Goal: Information Seeking & Learning: Check status

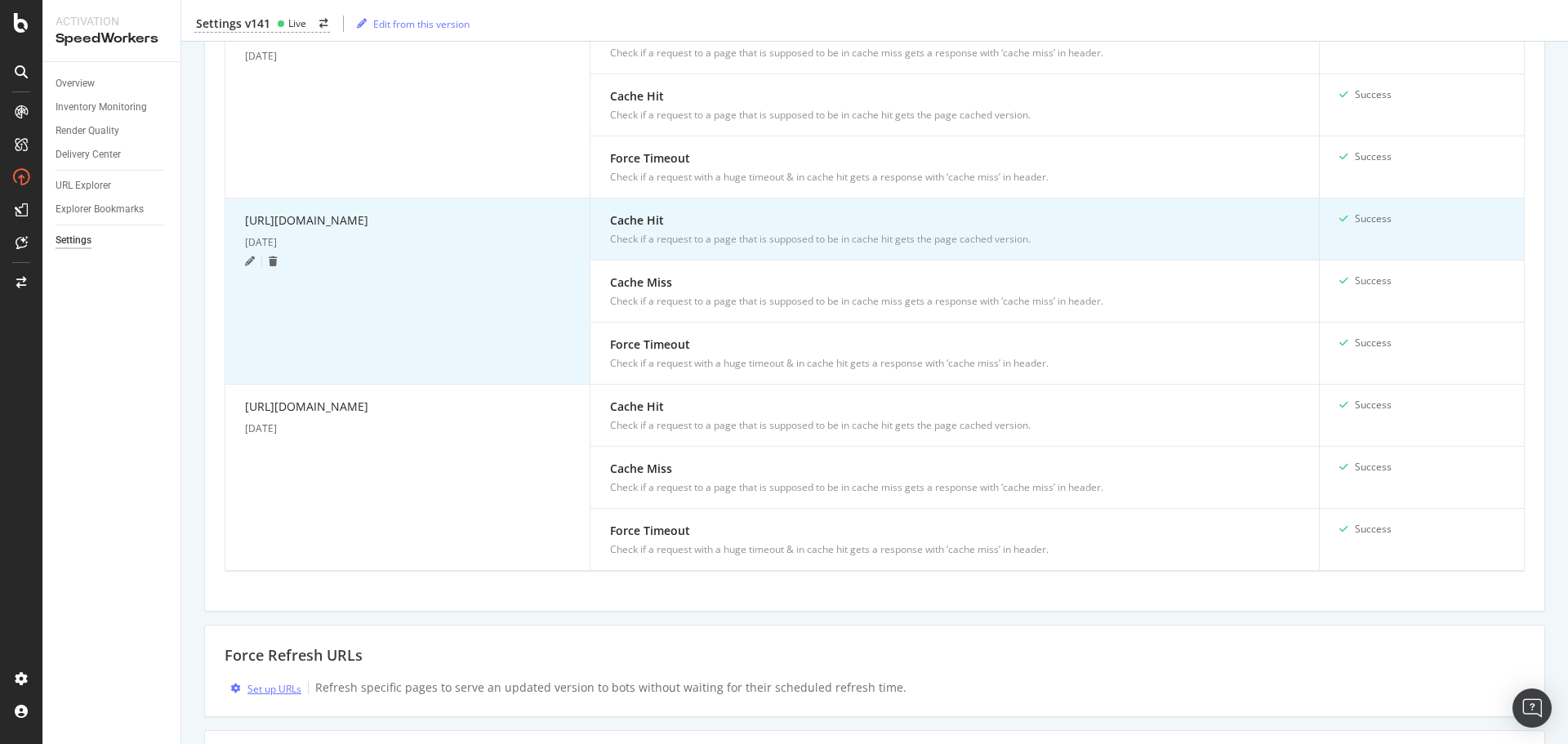
scroll to position [1078, 0]
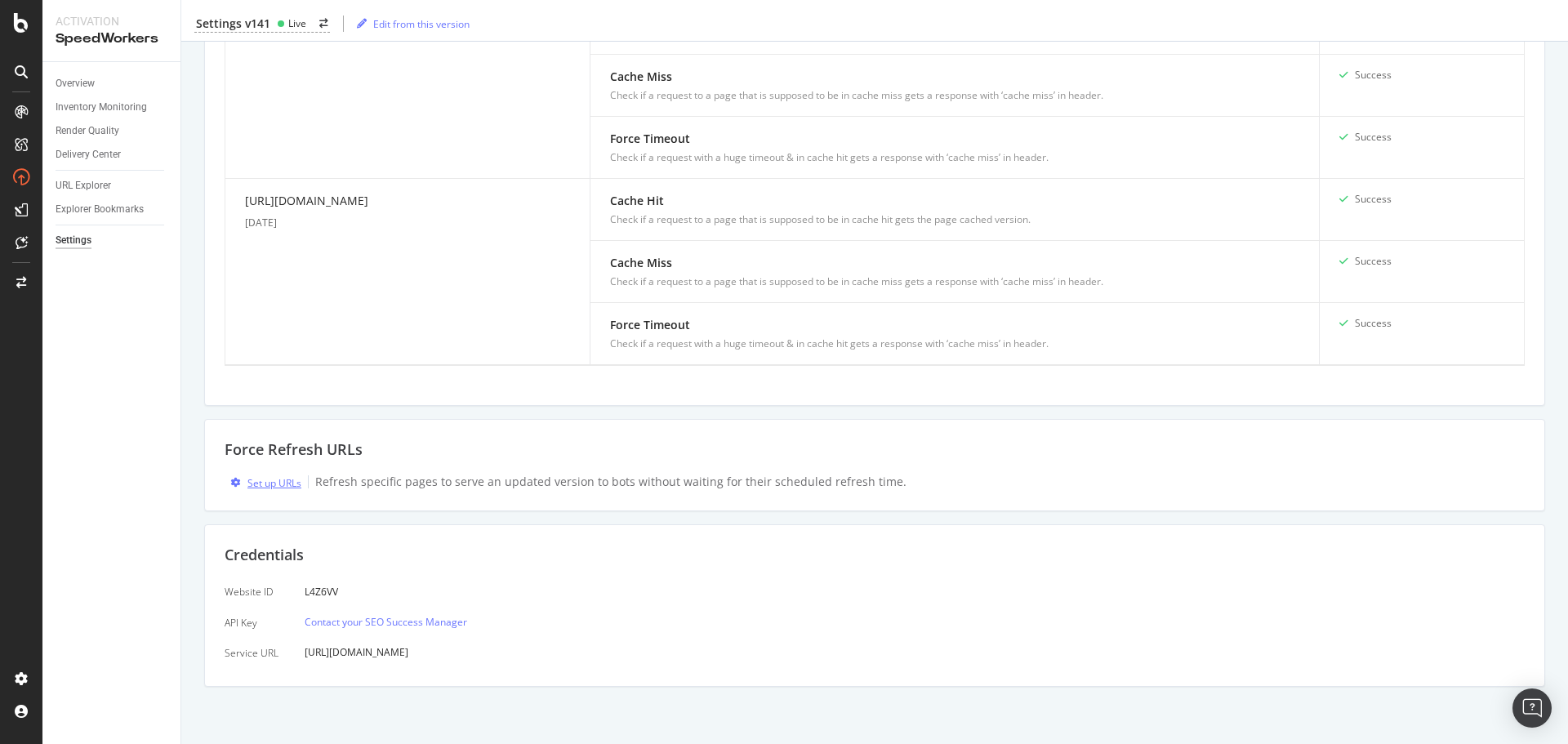
click at [271, 478] on div "Set up URLs" at bounding box center [274, 483] width 54 height 14
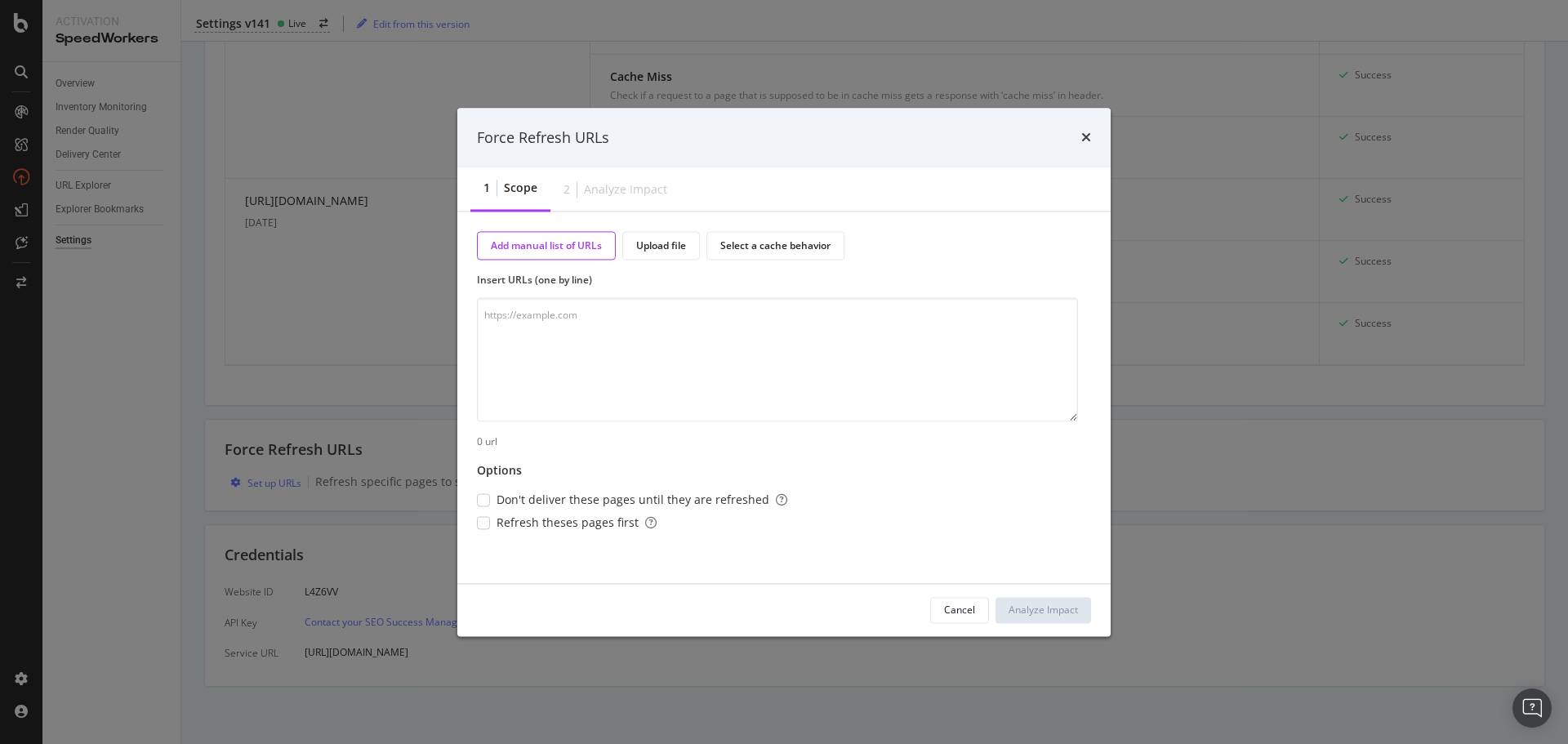
drag, startPoint x: 1084, startPoint y: 134, endPoint x: 1054, endPoint y: 138, distance: 30.3
click at [1079, 134] on div "Force Refresh URLs" at bounding box center [784, 137] width 615 height 21
click at [946, 616] on div "Cancel" at bounding box center [959, 609] width 31 height 14
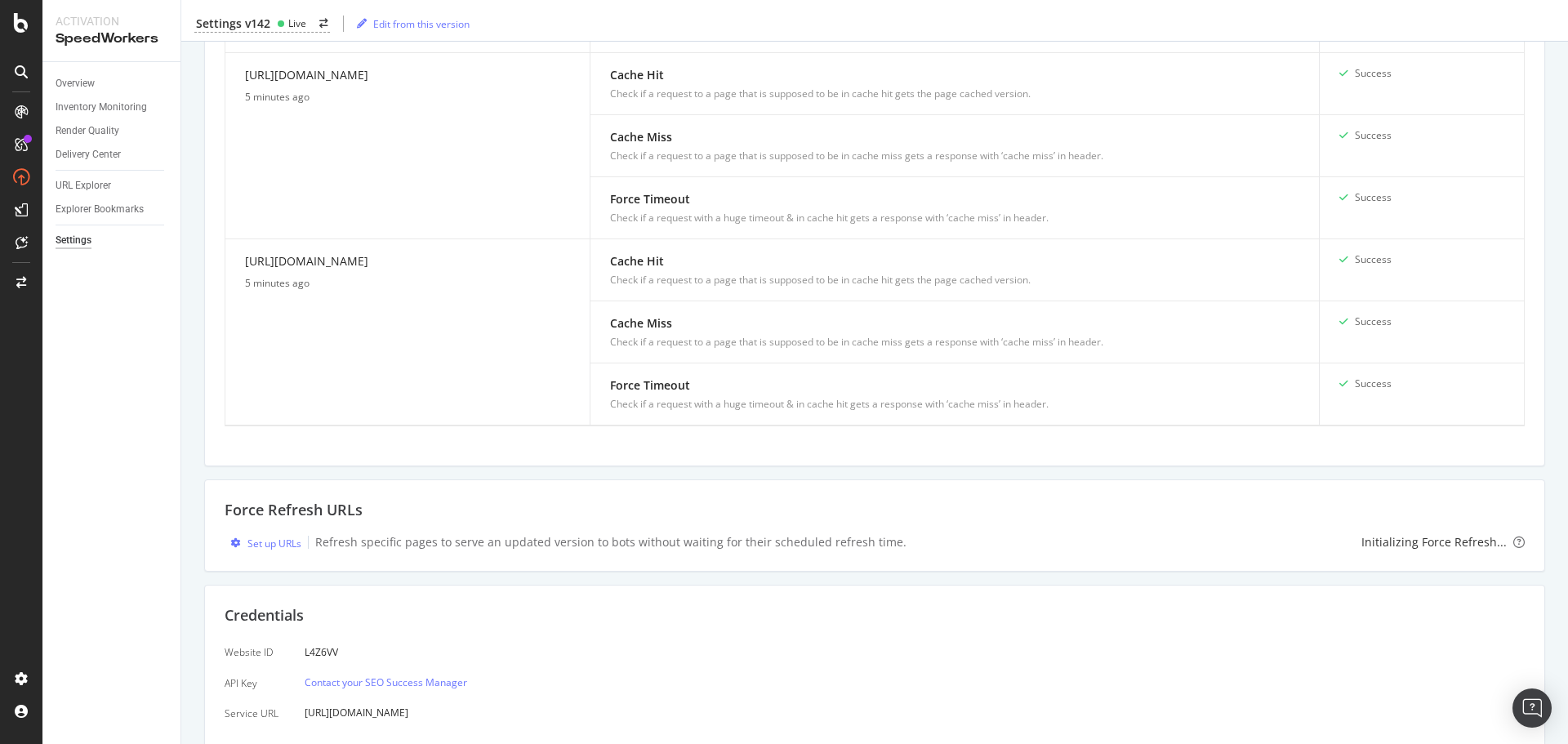
scroll to position [1078, 0]
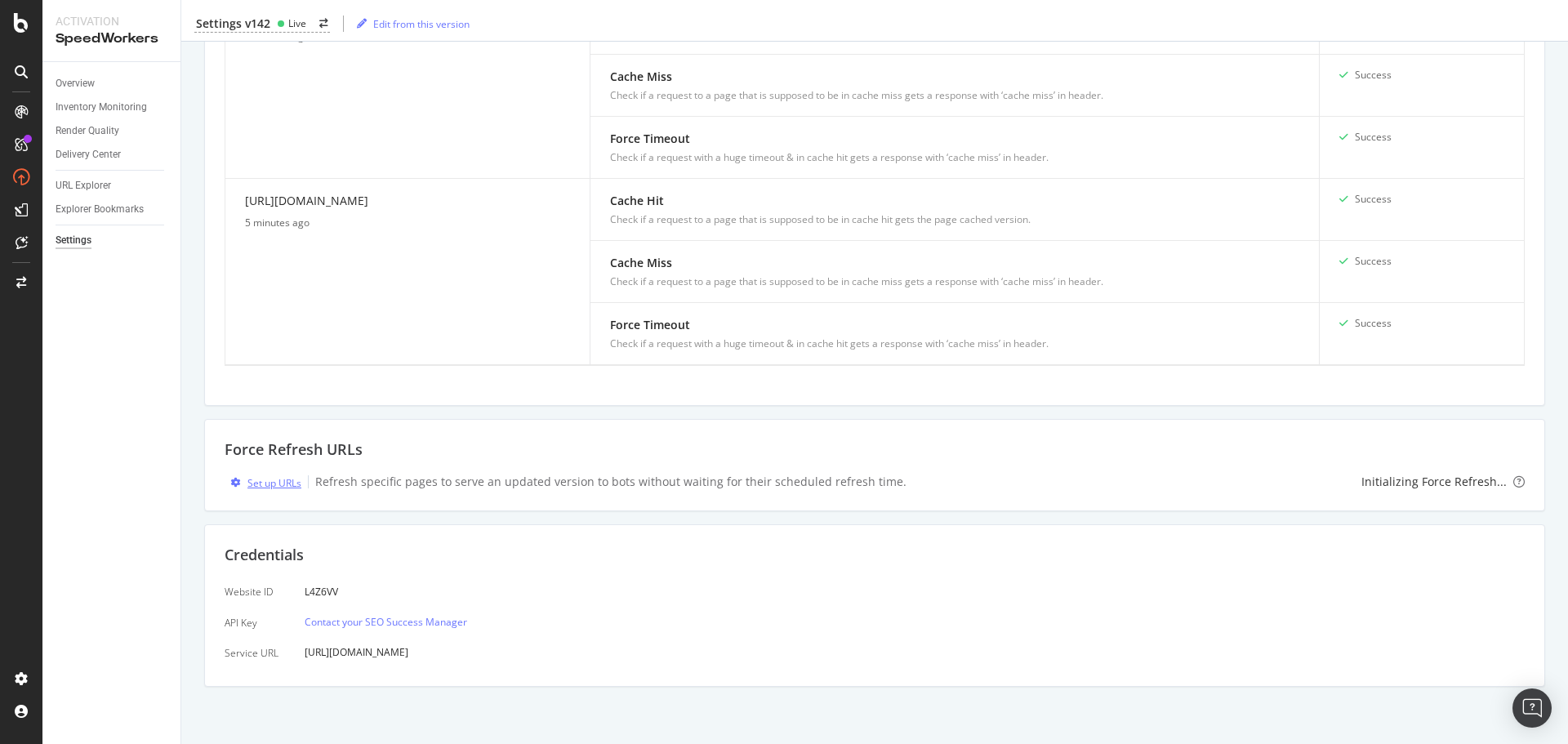
click at [269, 480] on div "Set up URLs" at bounding box center [274, 483] width 54 height 14
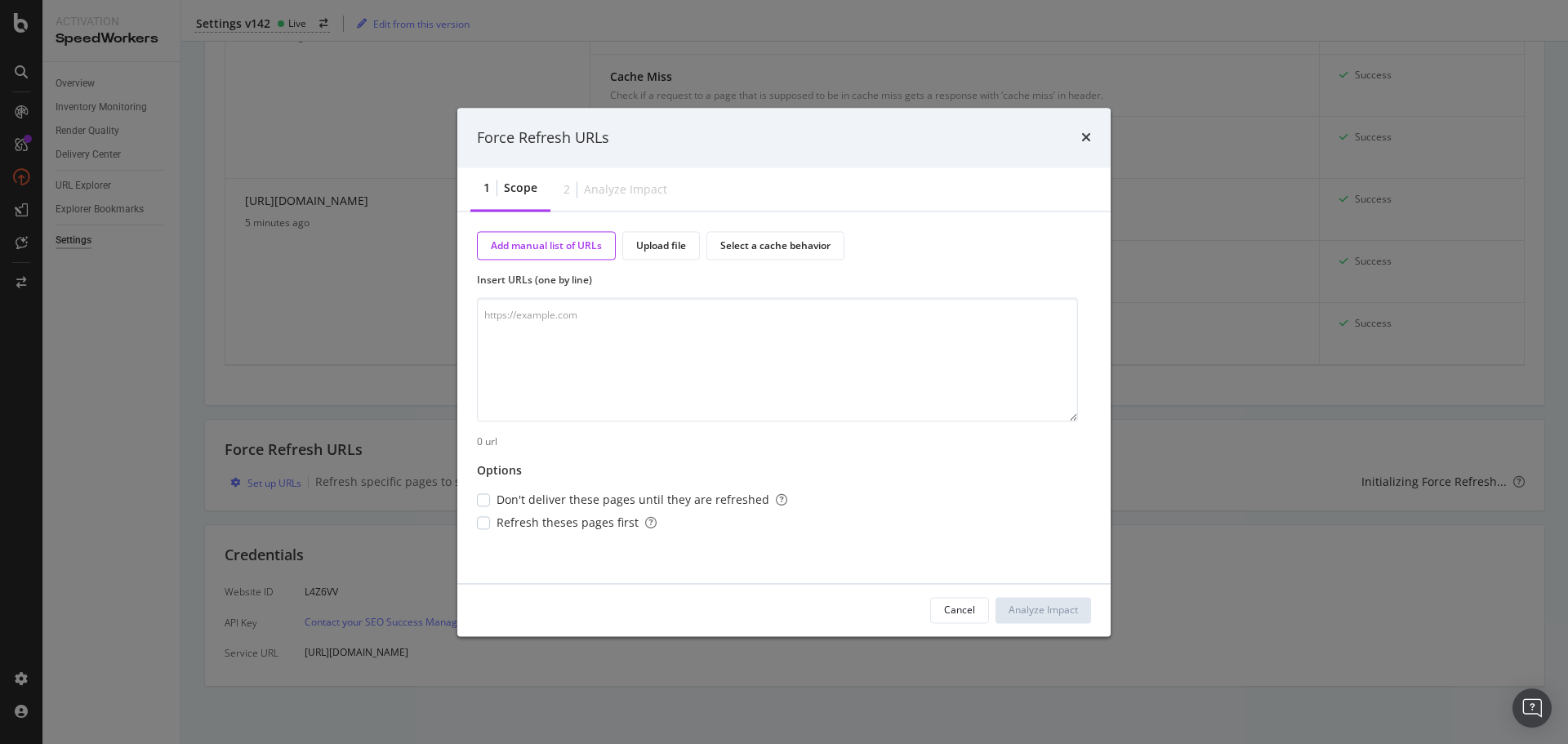
click at [294, 218] on div "Force Refresh URLs 1 Scope 2 Analyze Impact Add manual list of URLs Upload file…" at bounding box center [784, 372] width 1568 height 744
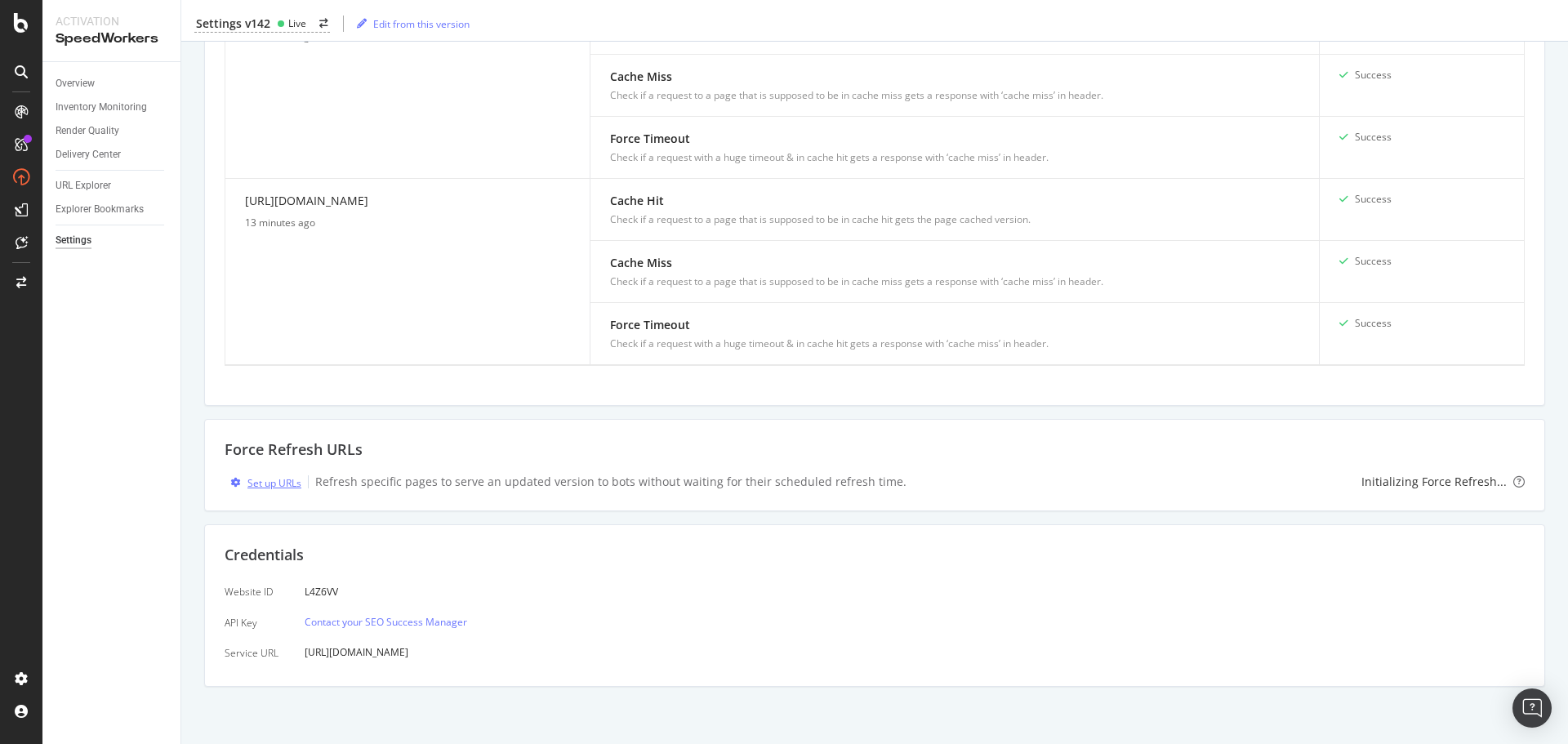
click at [270, 485] on div "Set up URLs" at bounding box center [274, 483] width 54 height 14
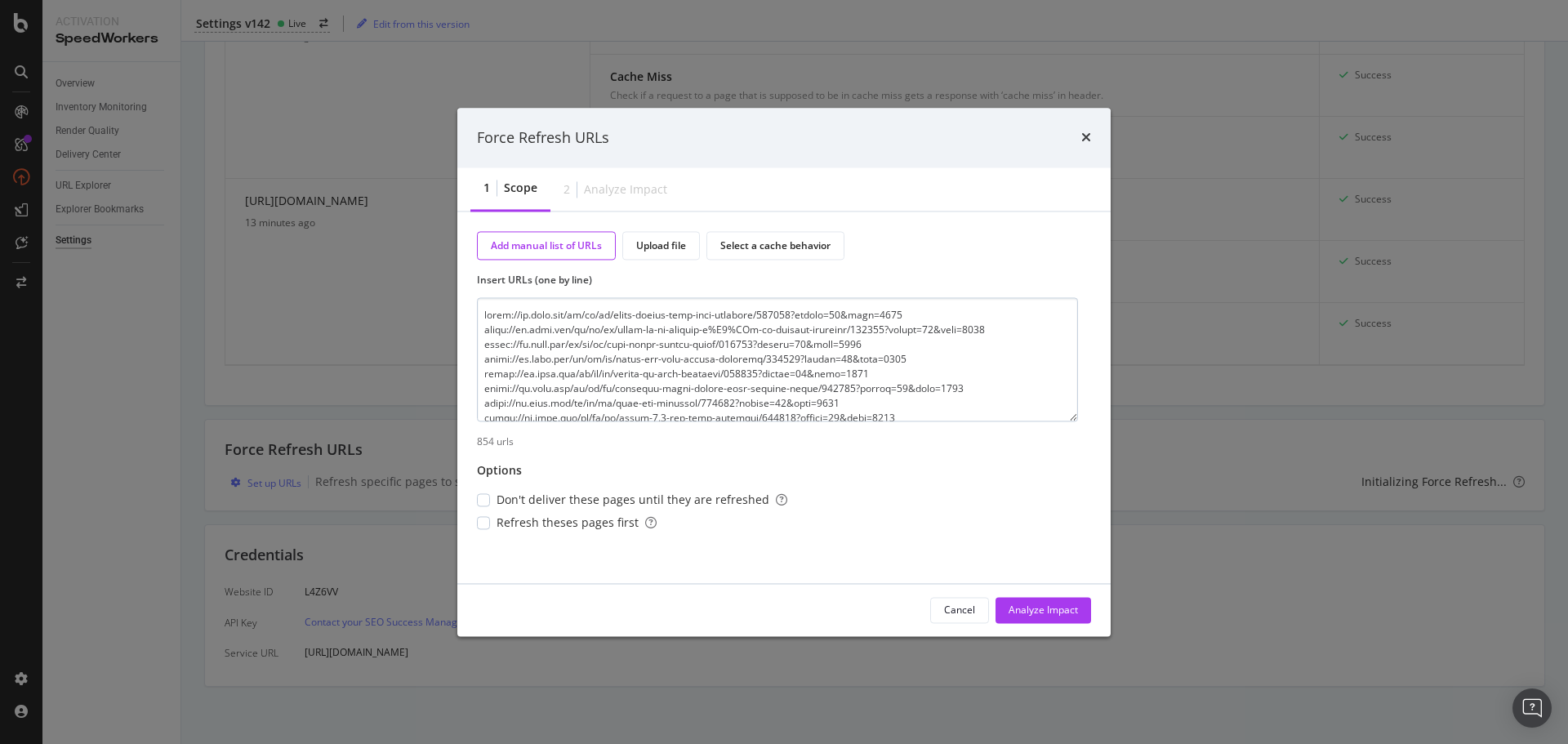
scroll to position [12687, 0]
type textarea "https://us.puma.com/us/en/pd/pacer-street-mens-wide-sneakers/398768?swatch=02&s…"
click at [663, 497] on span "Don't deliver these pages until they are refreshed" at bounding box center [642, 499] width 291 height 16
click at [528, 524] on span "Refresh theses pages first" at bounding box center [577, 522] width 160 height 16
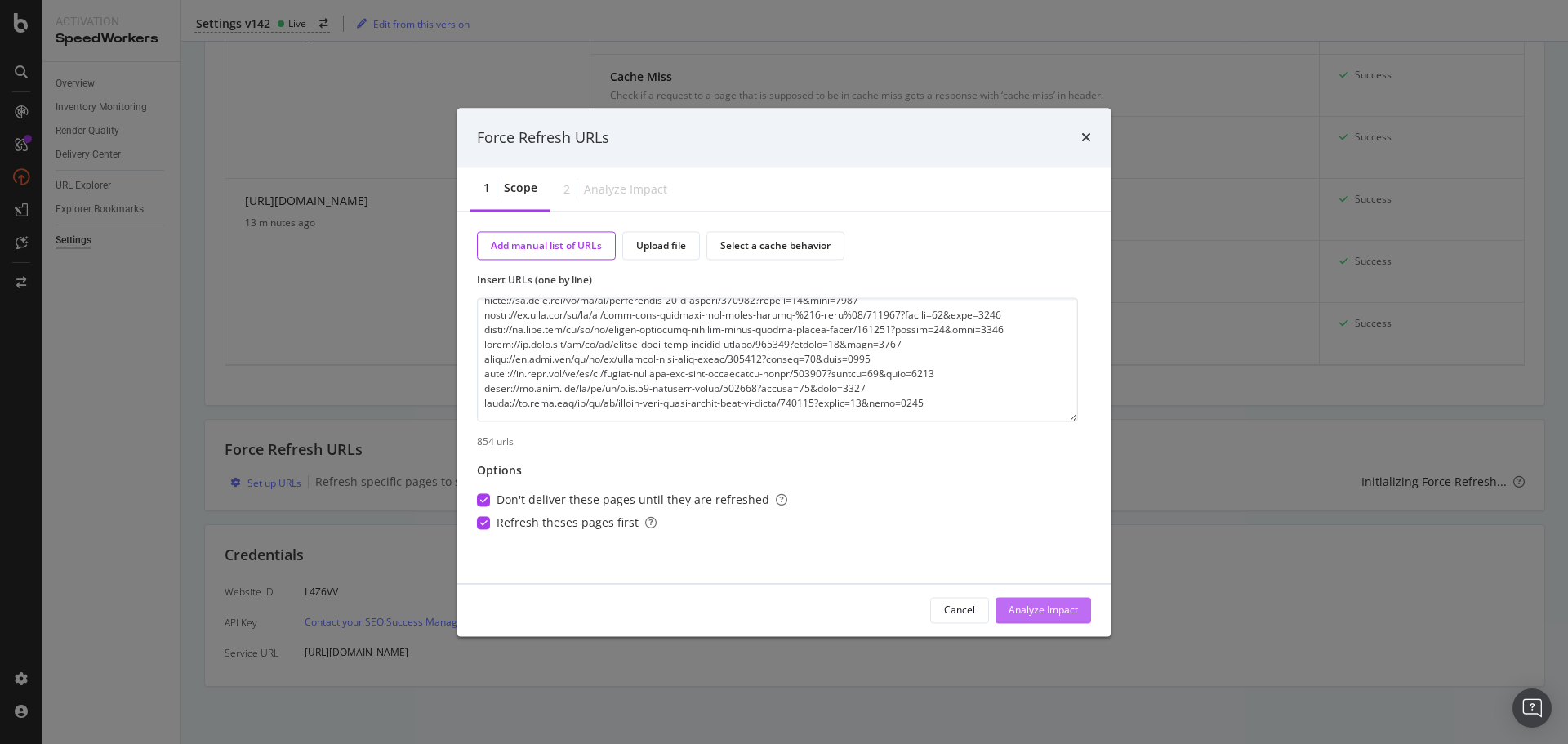
click at [1040, 607] on div "Analyze Impact" at bounding box center [1043, 609] width 69 height 14
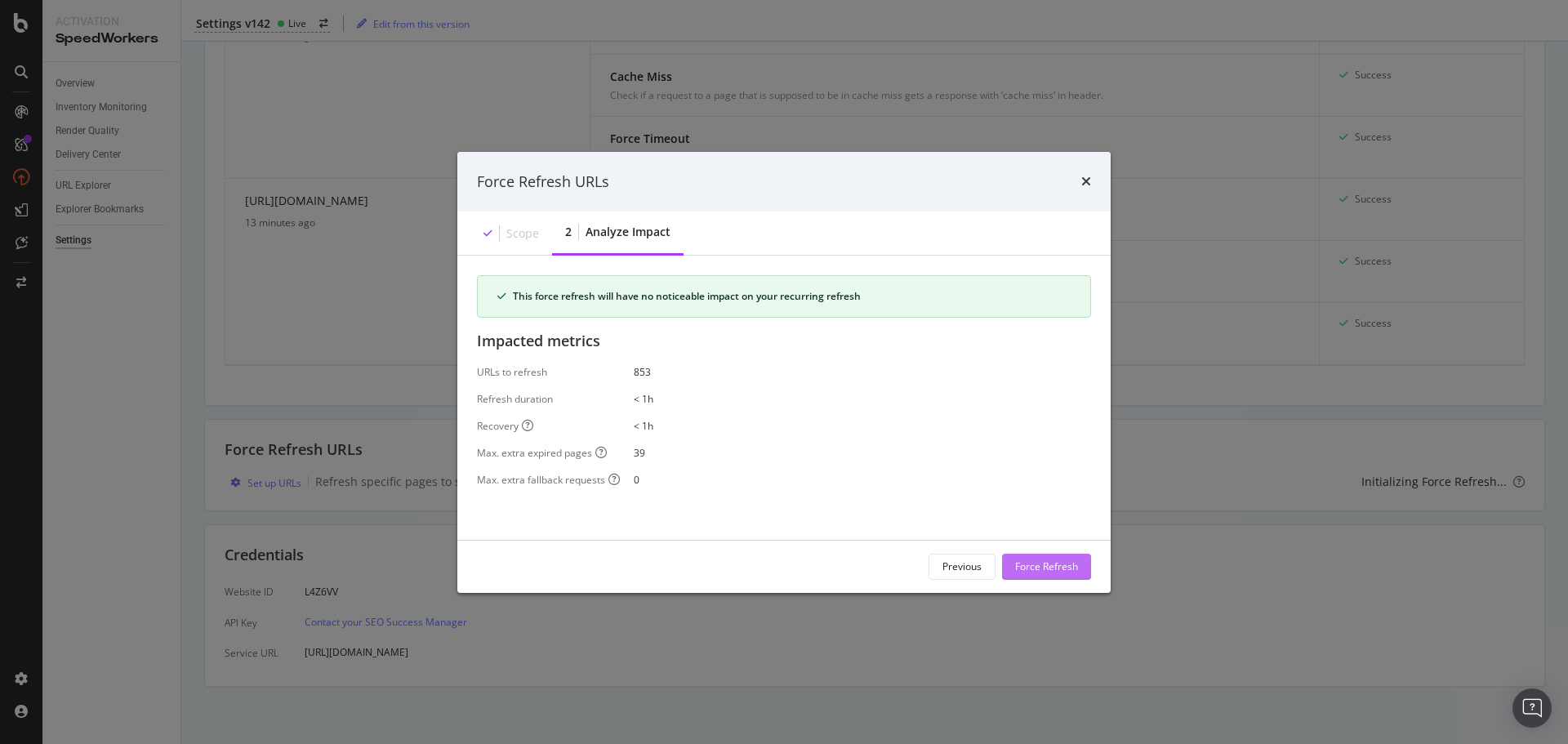
click at [1031, 567] on div "Force Refresh" at bounding box center [1047, 567] width 63 height 14
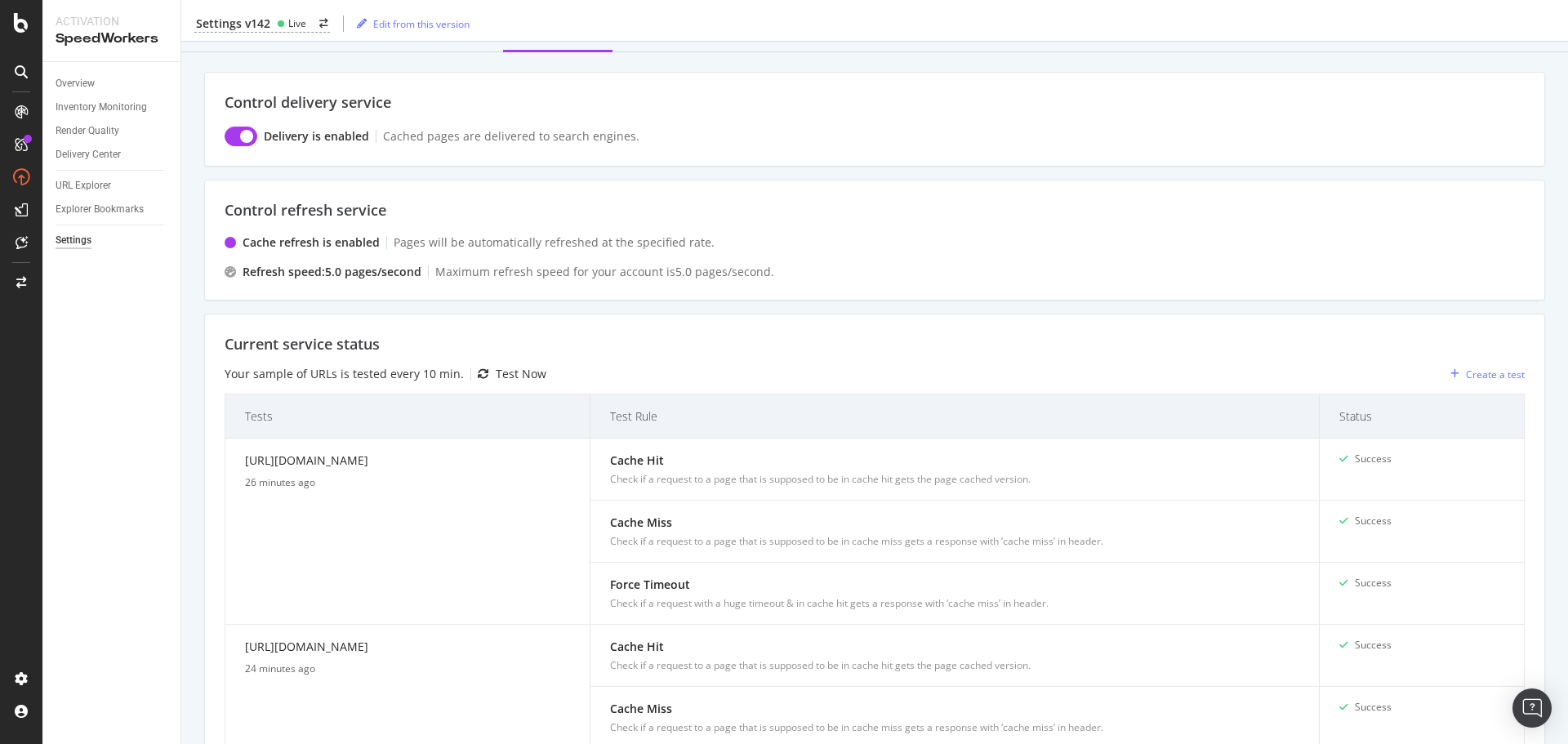
scroll to position [0, 0]
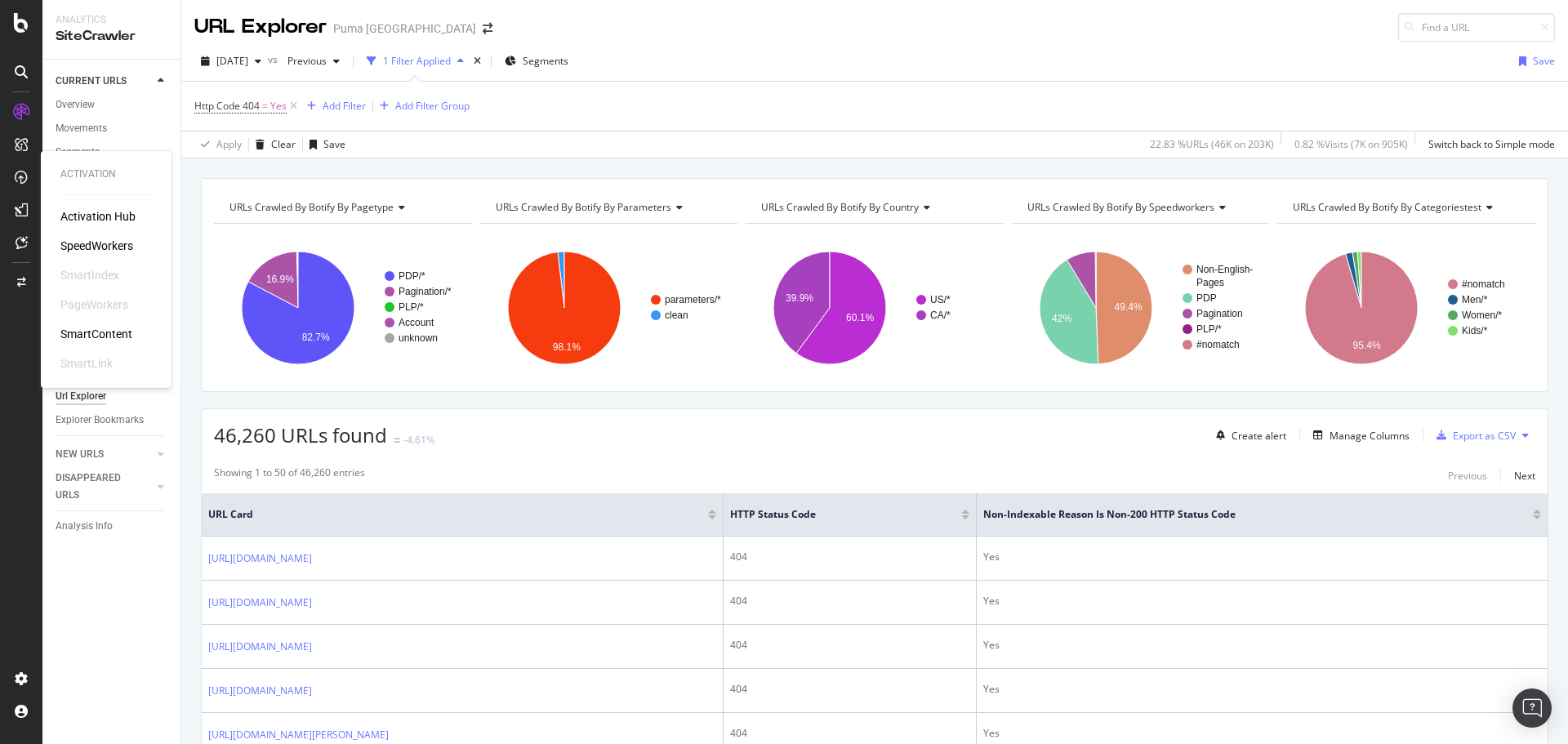
click at [121, 246] on div "SpeedWorkers" at bounding box center [96, 245] width 73 height 16
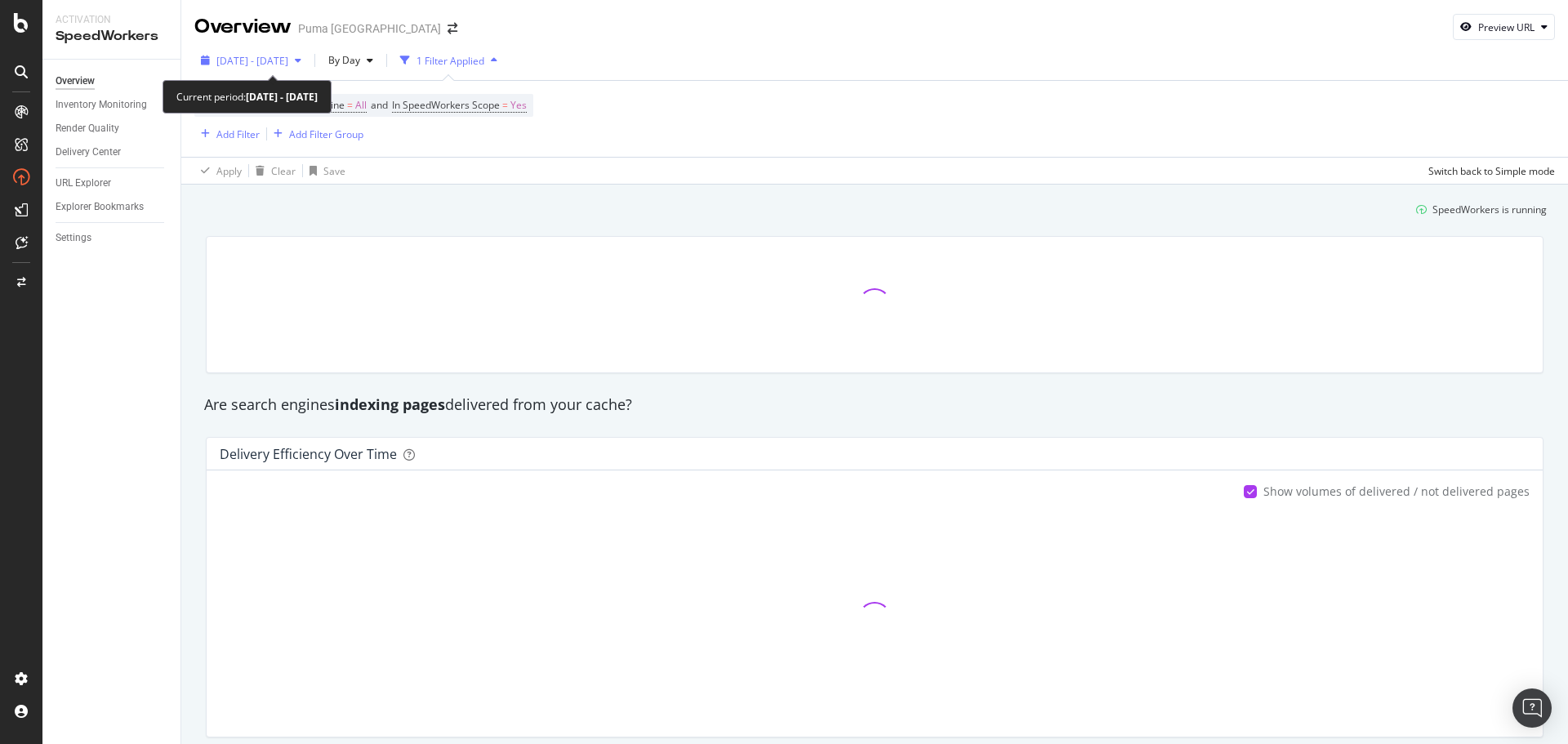
click at [289, 62] on span "2025 Sep. 2nd - Sep. 29th" at bounding box center [253, 61] width 72 height 14
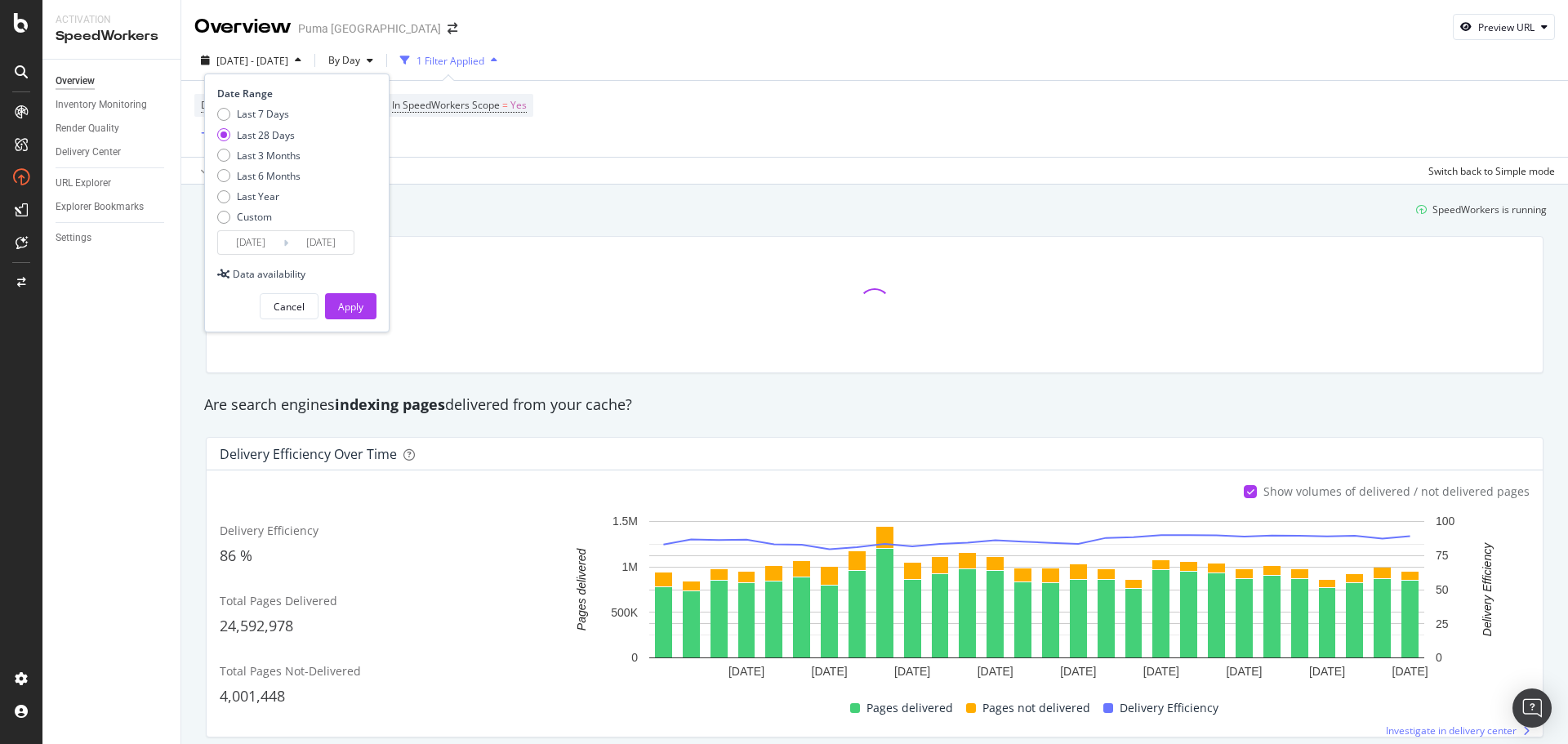
click at [637, 24] on div "Overview Puma North America Preview URL" at bounding box center [874, 20] width 1387 height 41
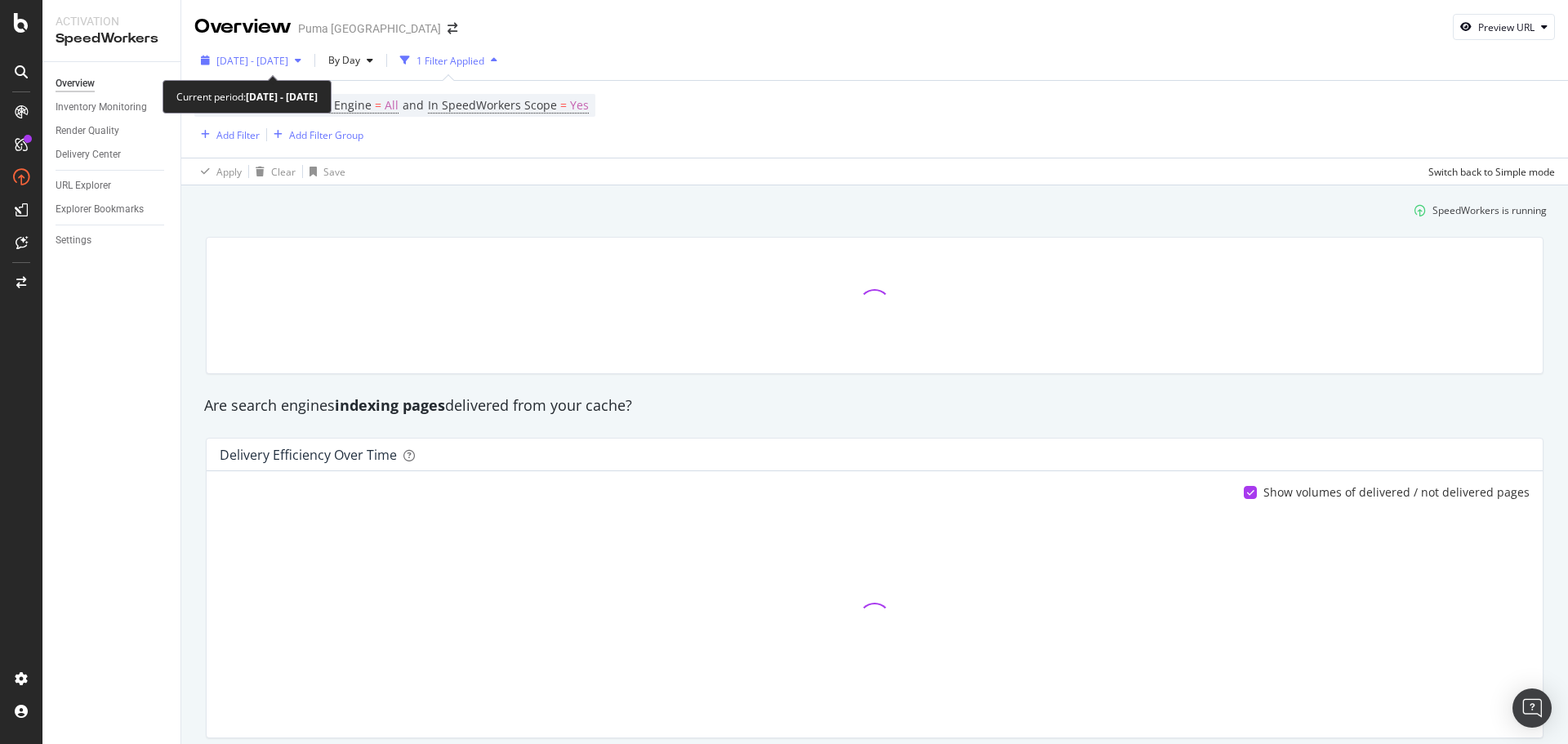
click at [308, 50] on div "[DATE] - [DATE]" at bounding box center [251, 60] width 114 height 25
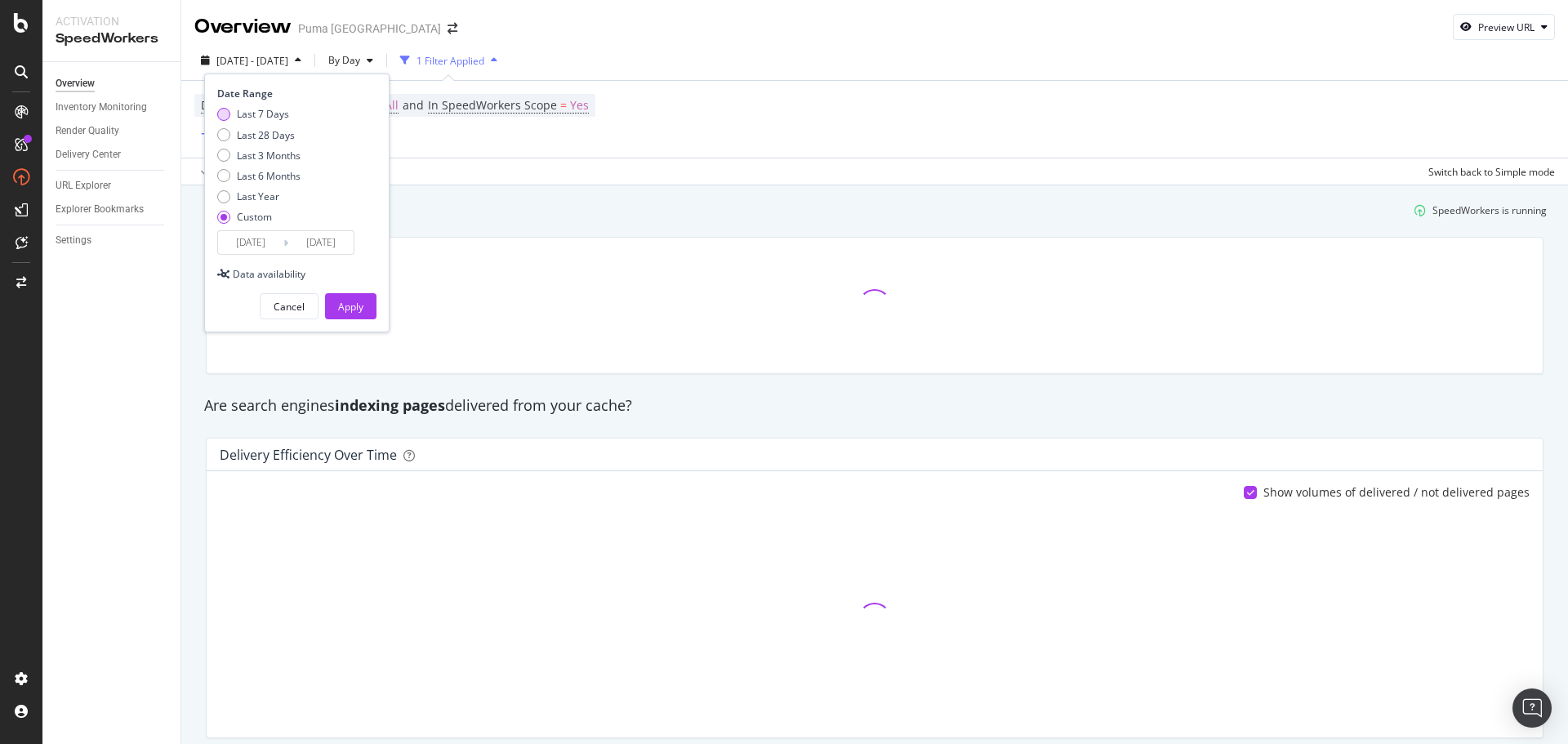
click at [279, 113] on div "Last 7 Days" at bounding box center [263, 113] width 52 height 14
type input "2025/09/30"
type input "2025/10/06"
click at [350, 307] on div "Apply" at bounding box center [351, 306] width 26 height 14
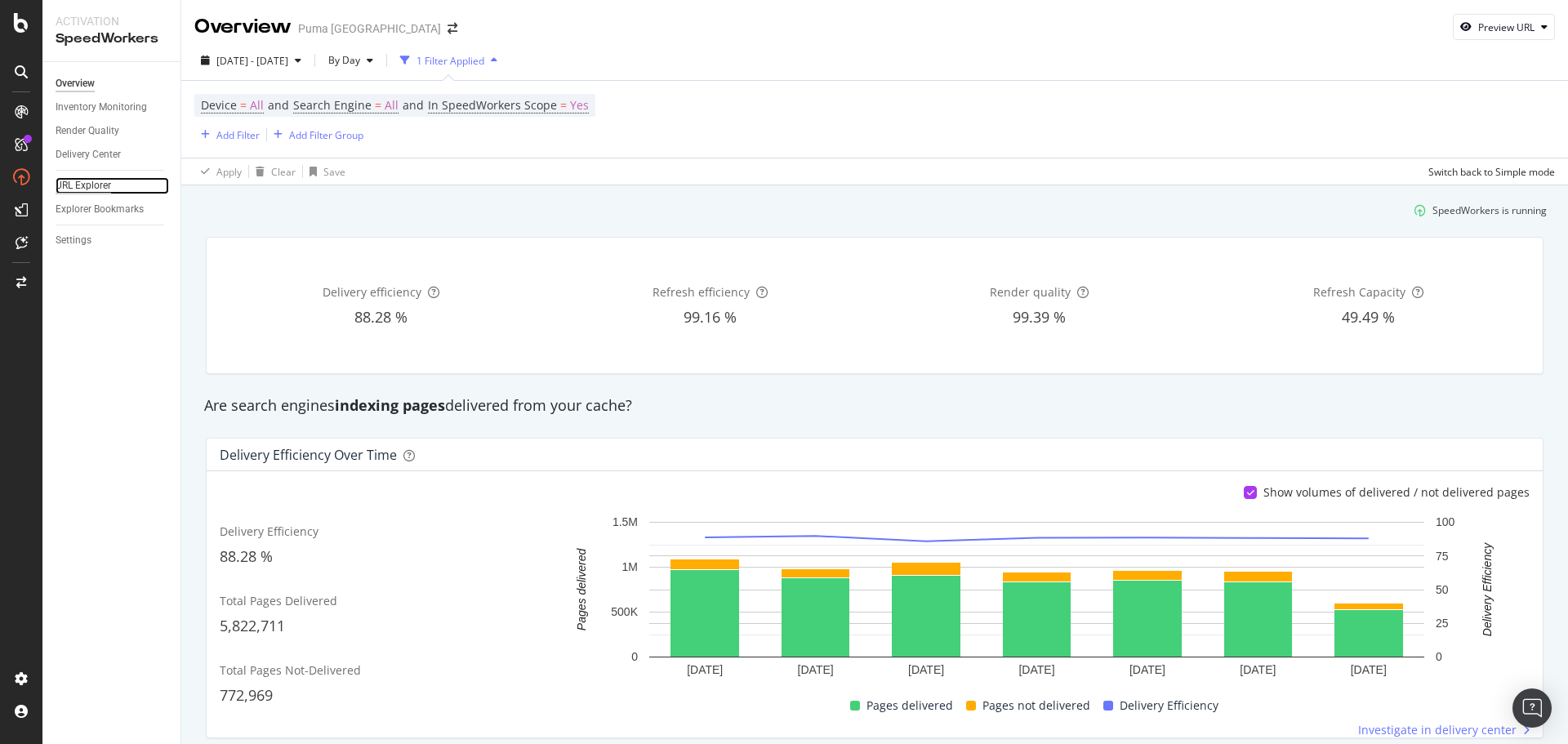
click at [96, 181] on div "URL Explorer" at bounding box center [83, 186] width 55 height 17
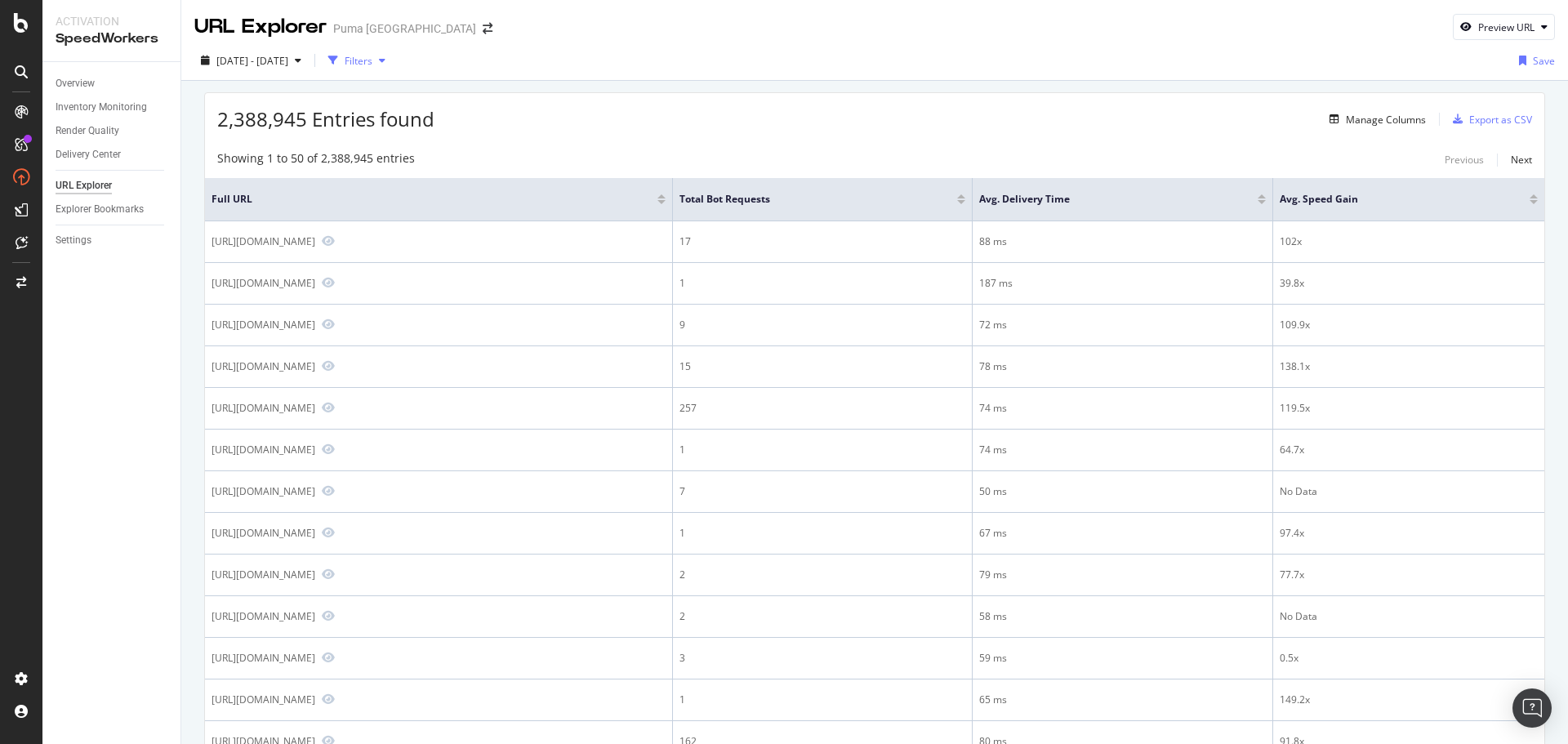
click at [372, 59] on div "Filters" at bounding box center [358, 61] width 28 height 14
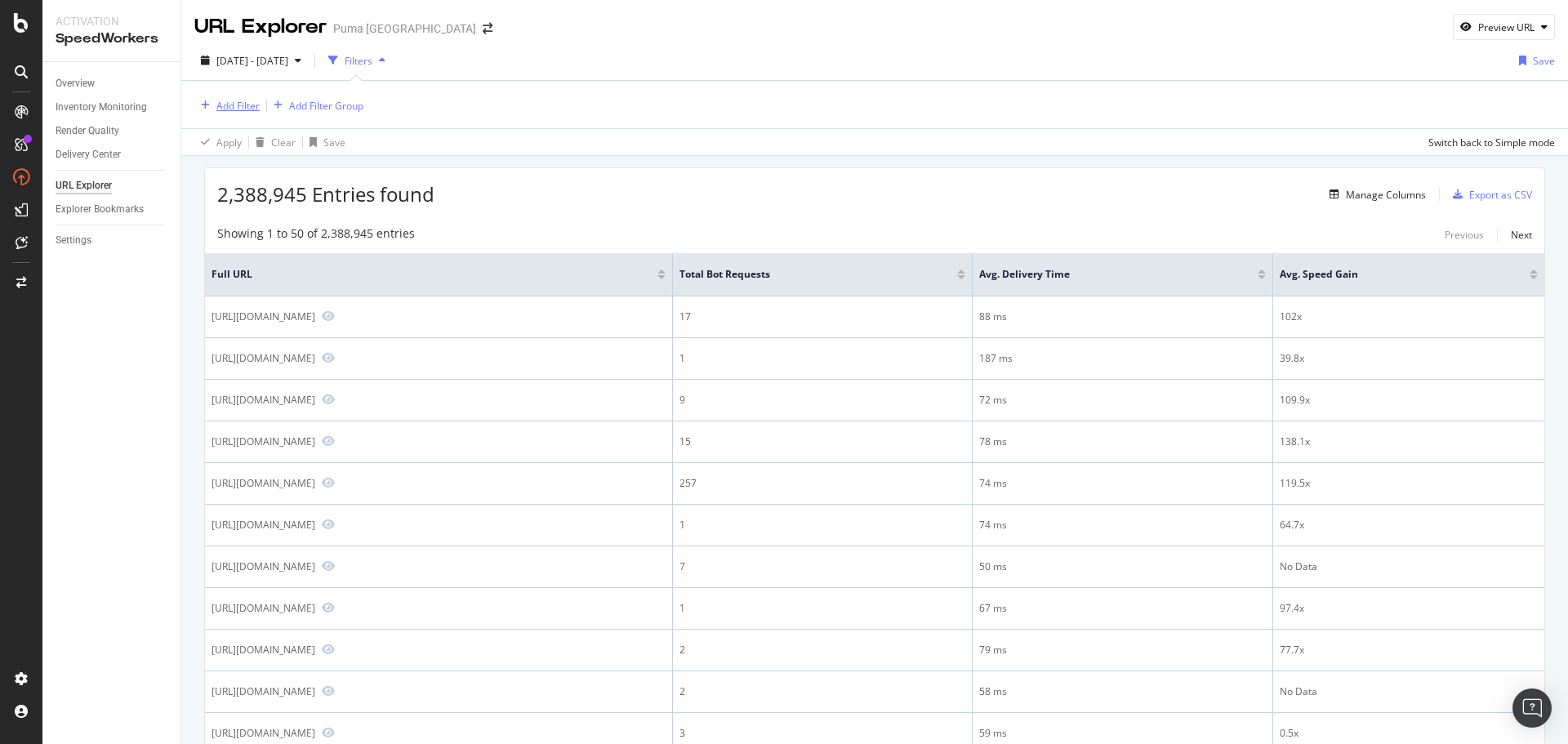
click at [249, 113] on div "Add Filter" at bounding box center [227, 105] width 66 height 18
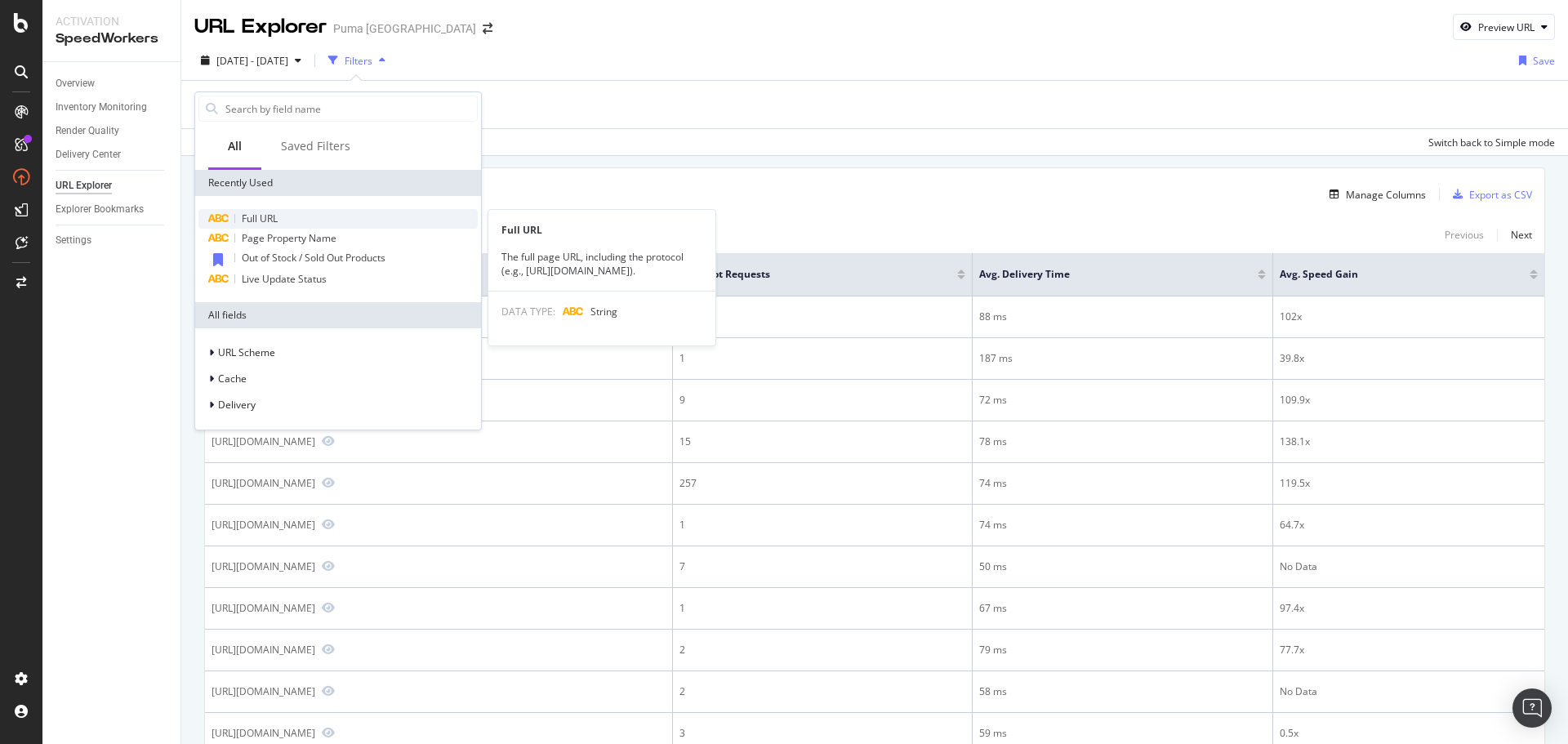
click at [264, 218] on span "Full URL" at bounding box center [259, 218] width 36 height 14
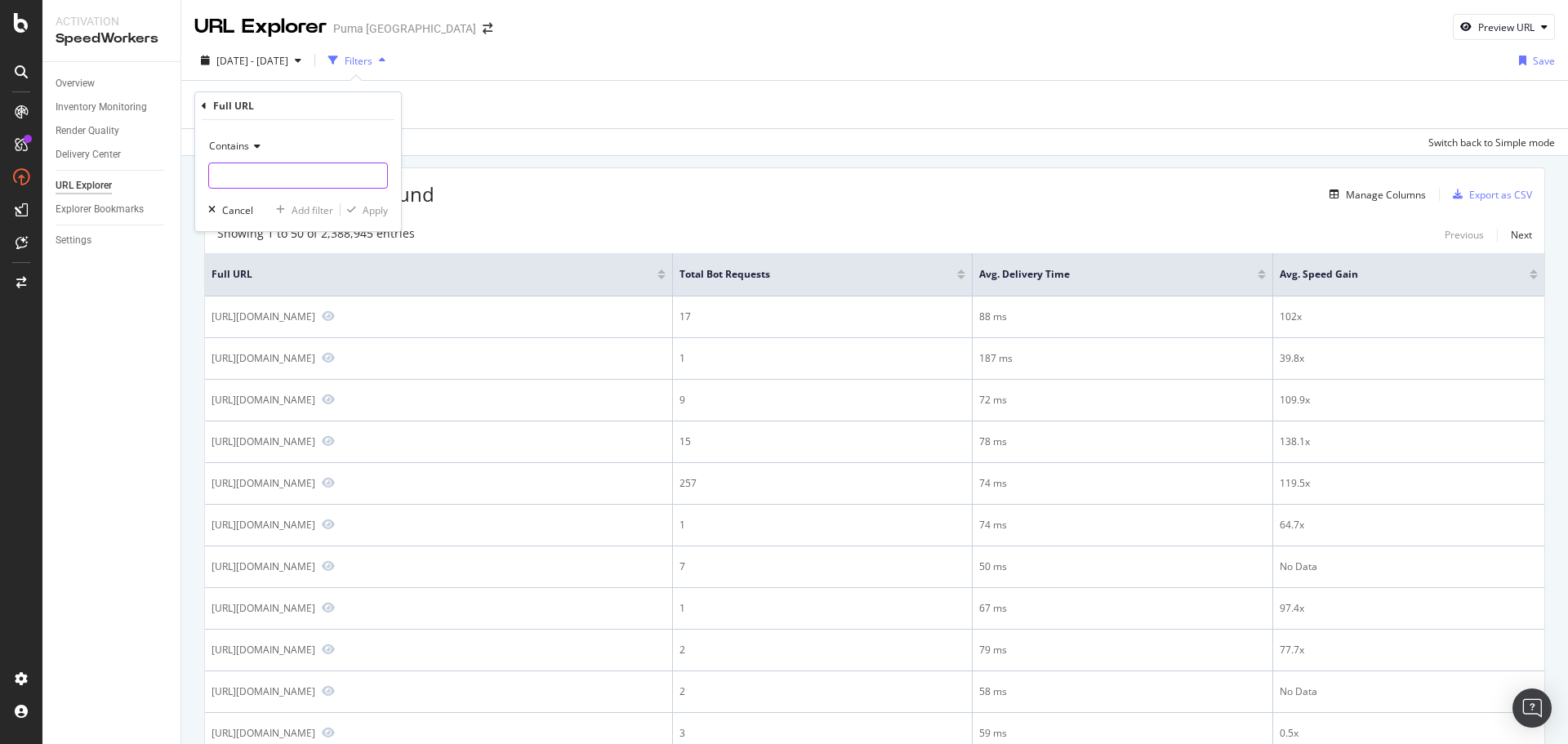
click at [295, 174] on input "text" at bounding box center [298, 175] width 178 height 26
paste input "https://us.puma.com/us/en/pd/suede-xl-la-catrina-d%C3%ADa-de-muertos-sneakers/4…"
type input "https://us.puma.com/us/en/pd/suede-xl-la-catrina-d%C3%ADa-de-muertos-sneakers/4…"
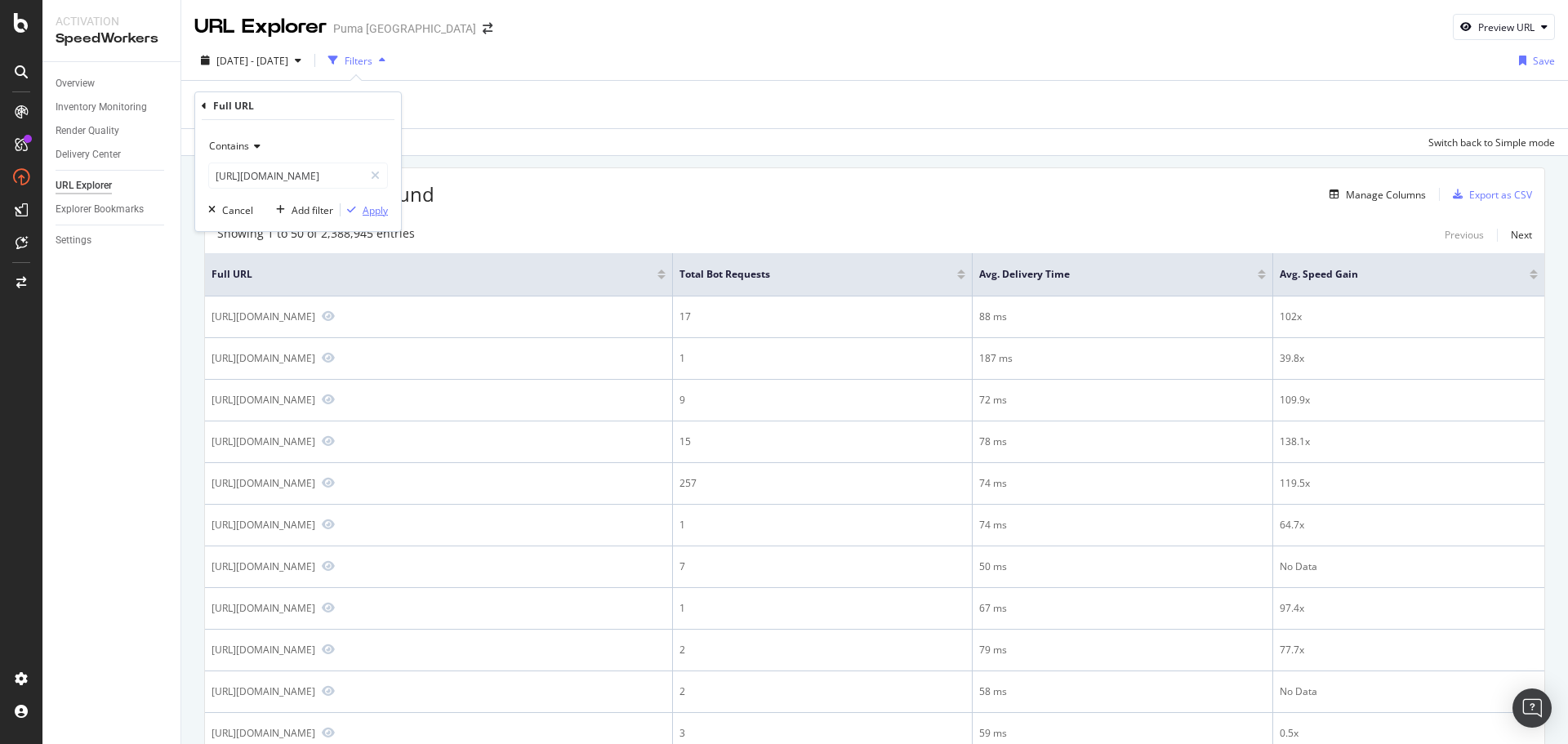
click at [372, 208] on div "Apply" at bounding box center [376, 210] width 26 height 14
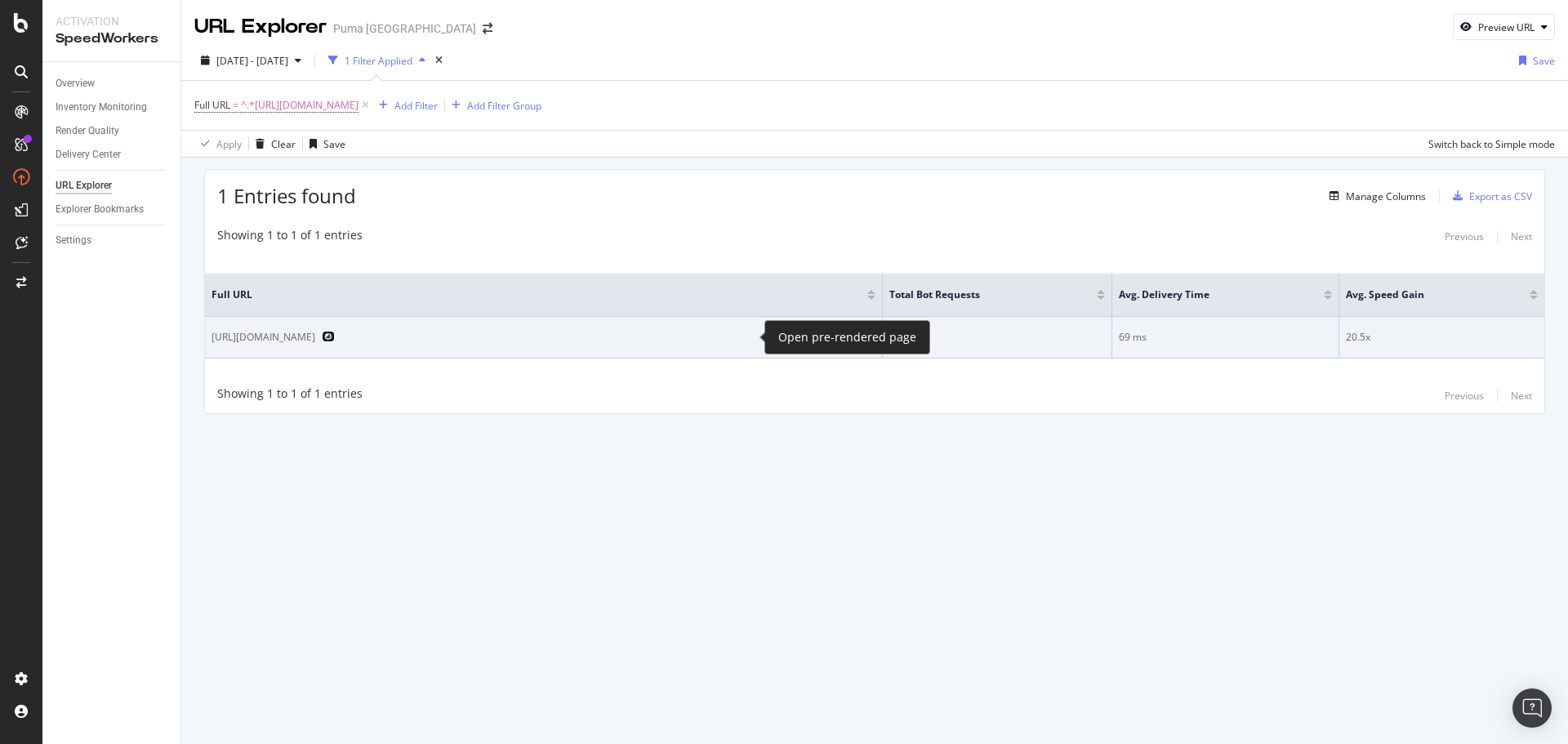
click at [335, 334] on icon "Preview https://us.puma.com/us/en/pd/suede-xl-la-catrina-d%C3%ADa-de-muertos-sn…" at bounding box center [328, 336] width 13 height 11
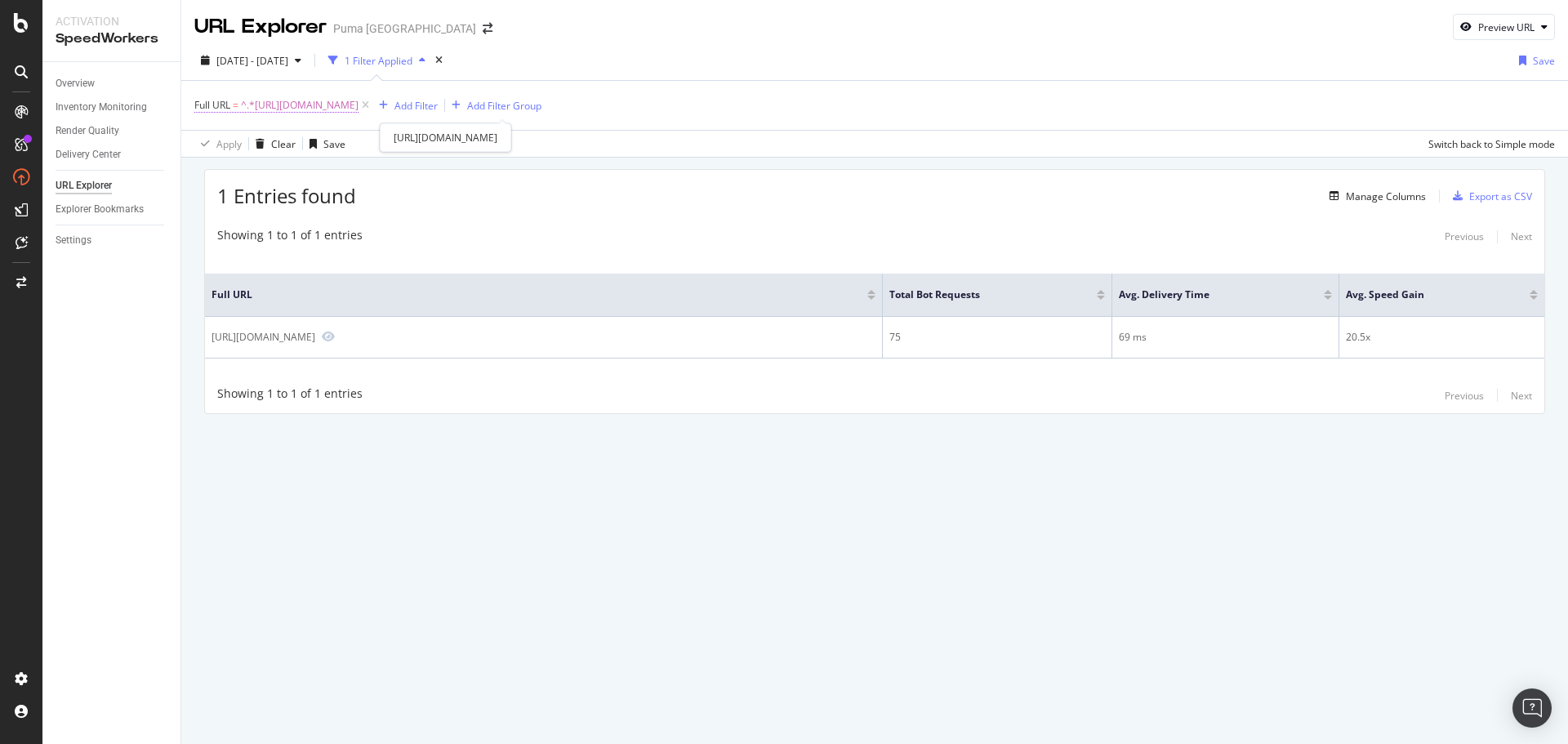
click at [337, 102] on span "^.*https://us.puma.com/us/en/pd/suede-xl-la-catrina-d%C3%ADa-de-muertos-sneaker…" at bounding box center [300, 105] width 118 height 23
click at [299, 174] on input "https://us.puma.com/us/en/pd/suede-xl-la-catrina-d%C3%ADa-de-muertos-sneakers/4…" at bounding box center [286, 173] width 154 height 26
paste input "ia-de-muertos-sneakers/404606?size=0270&swatch=01"
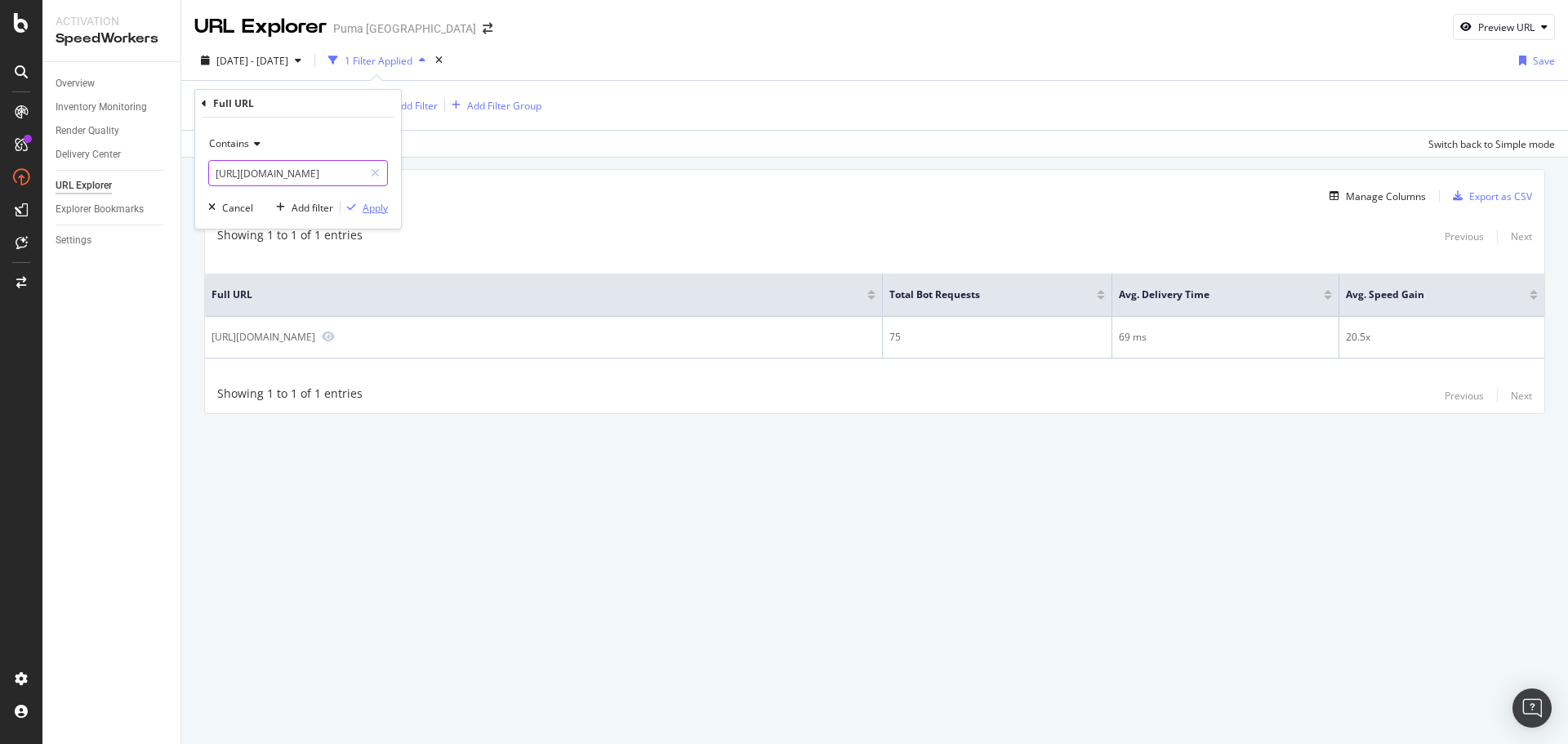
scroll to position [0, 347]
type input "[URL][DOMAIN_NAME]"
click at [376, 201] on div "Apply" at bounding box center [376, 207] width 26 height 14
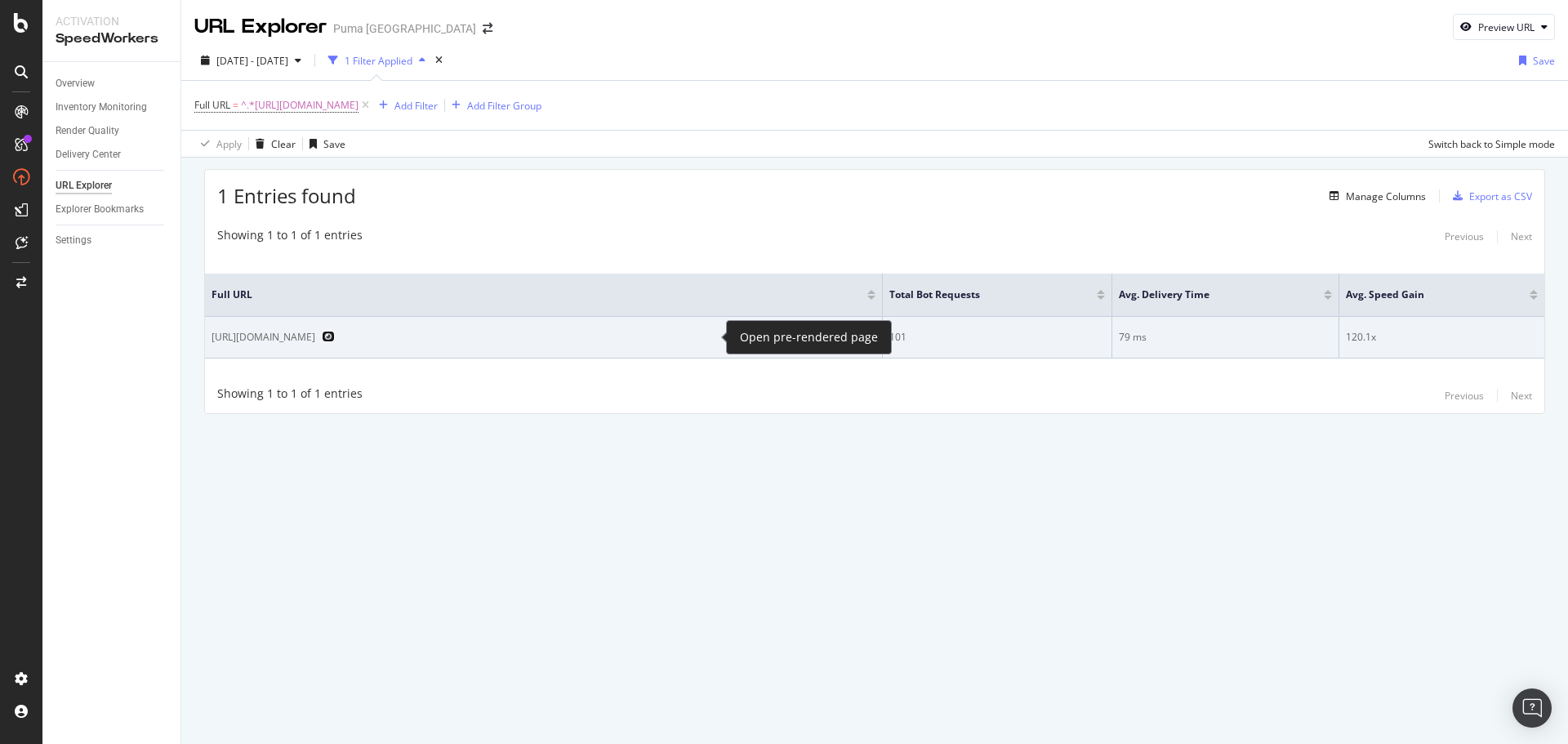
click at [335, 337] on icon "Preview https://us.puma.com/us/en/pd/suede-xl-la-catrina-dia-de-muertos-sneaker…" at bounding box center [328, 336] width 13 height 11
